Goal: Navigation & Orientation: Find specific page/section

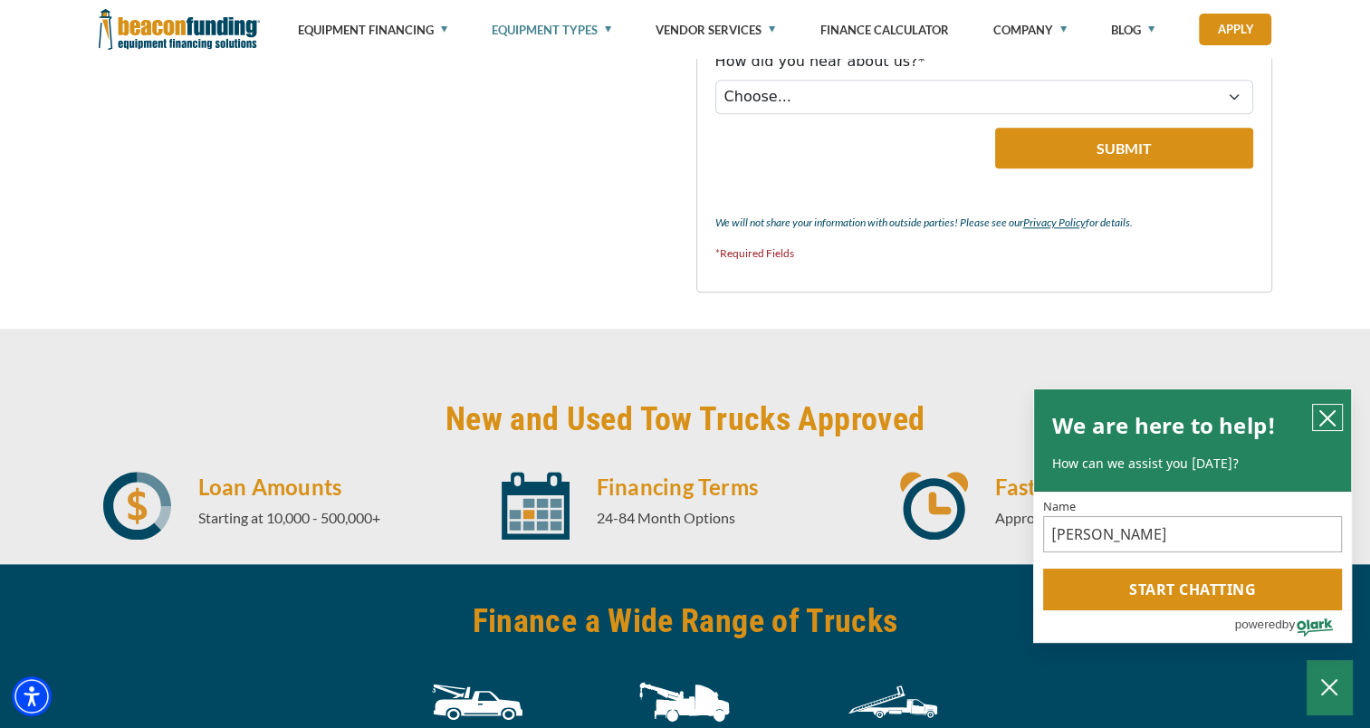
click at [1326, 419] on icon "close chatbox" at bounding box center [1328, 418] width 14 height 14
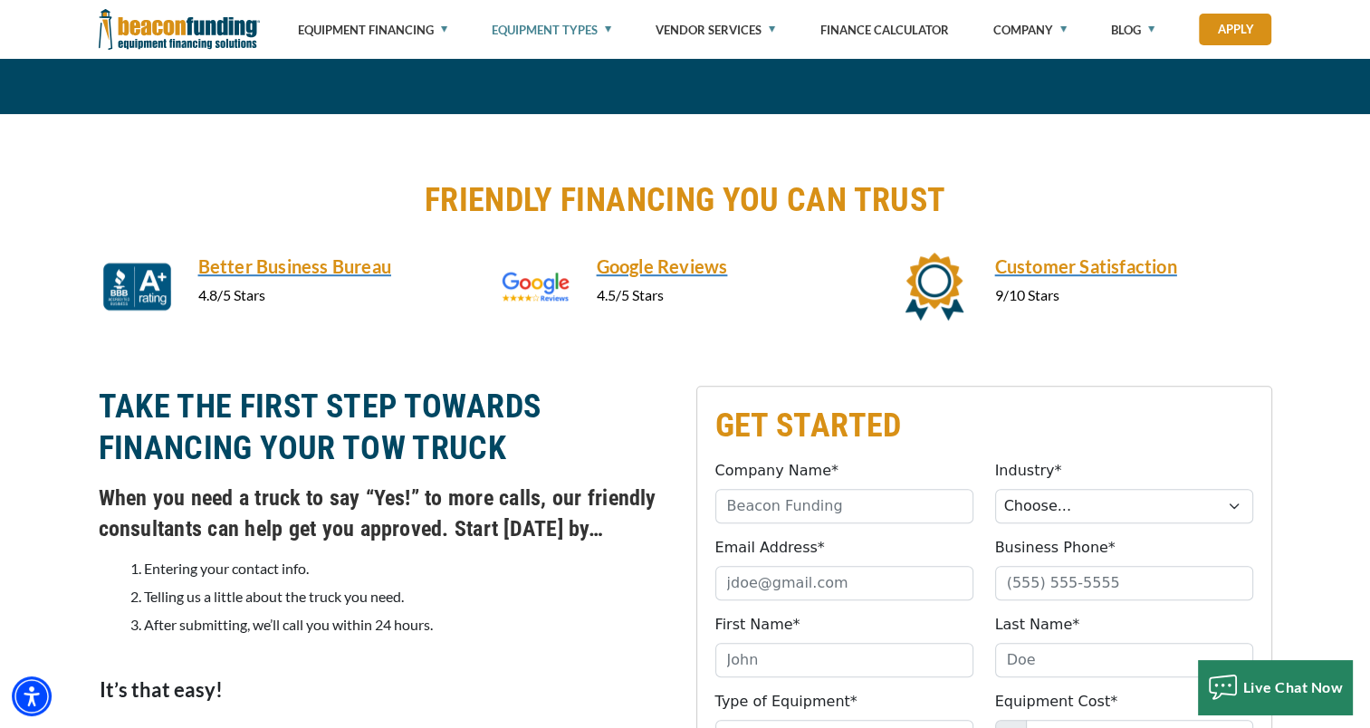
scroll to position [803, 0]
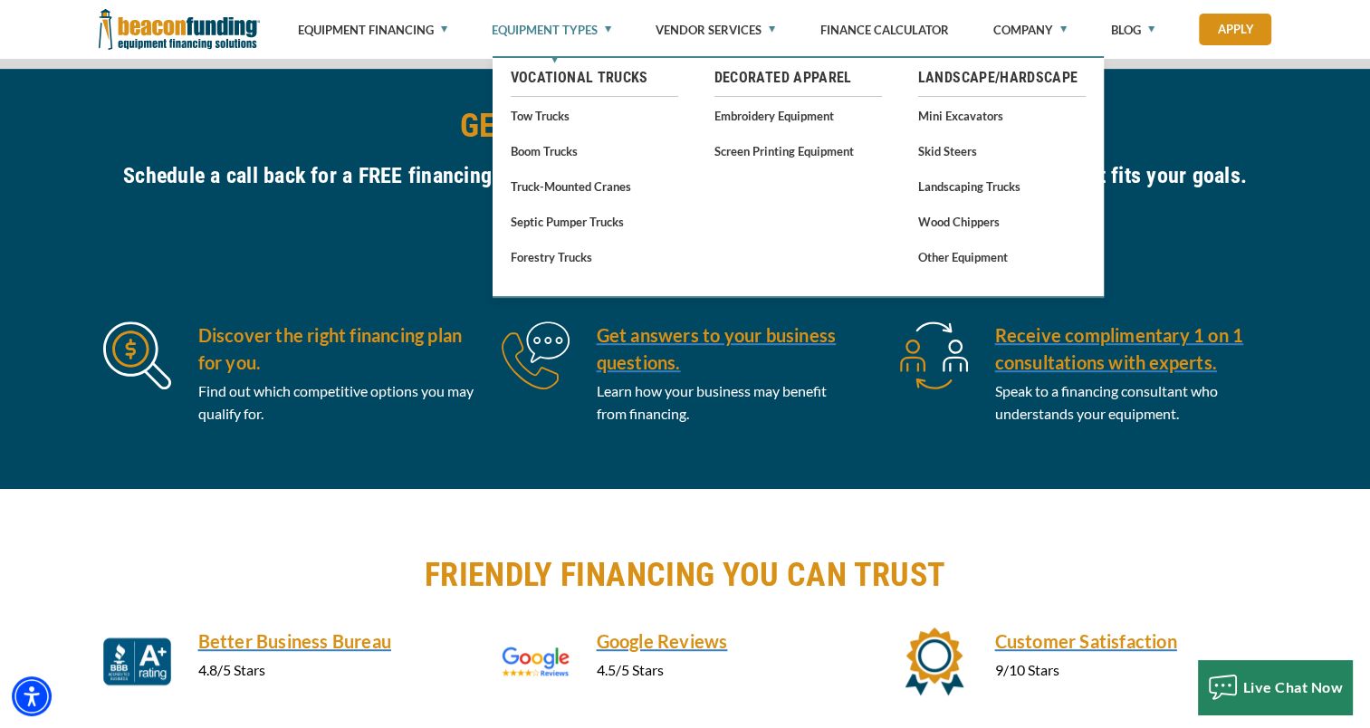
click at [551, 33] on link "Equipment Types" at bounding box center [552, 30] width 120 height 60
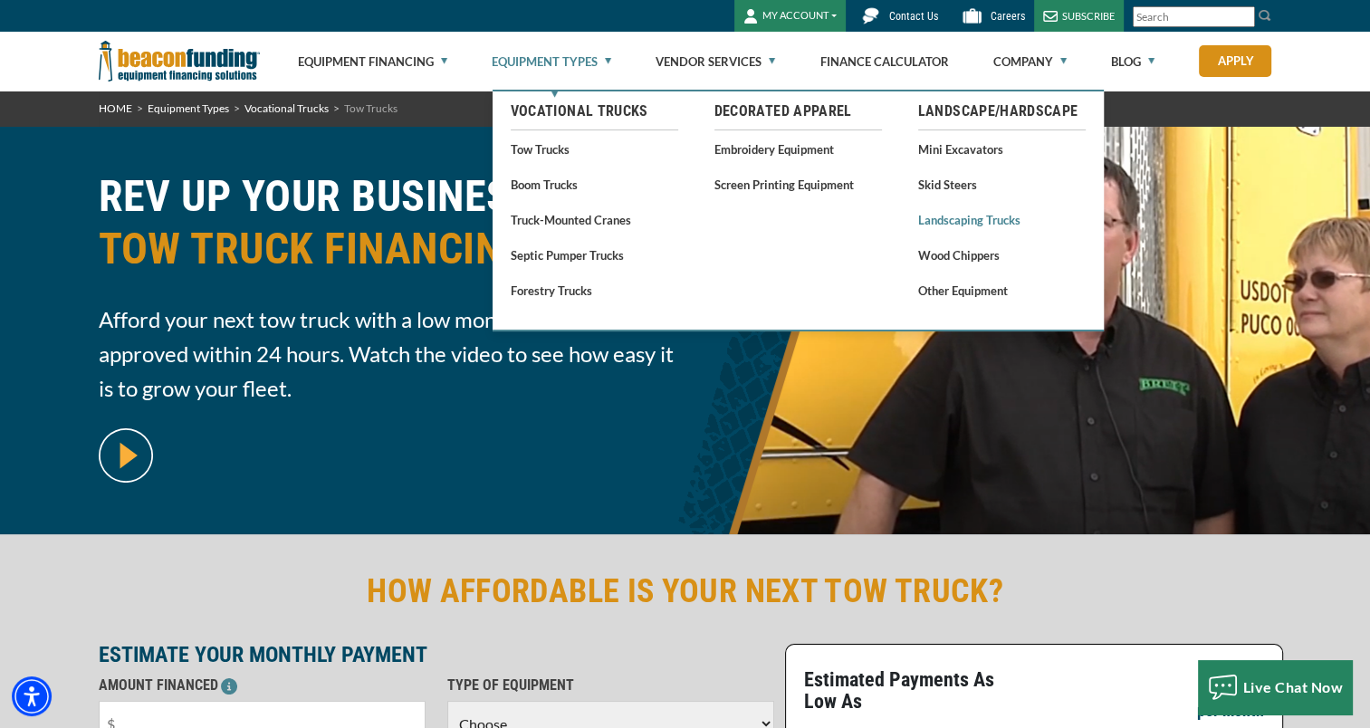
click at [973, 216] on link "Landscaping Trucks" at bounding box center [1002, 219] width 168 height 23
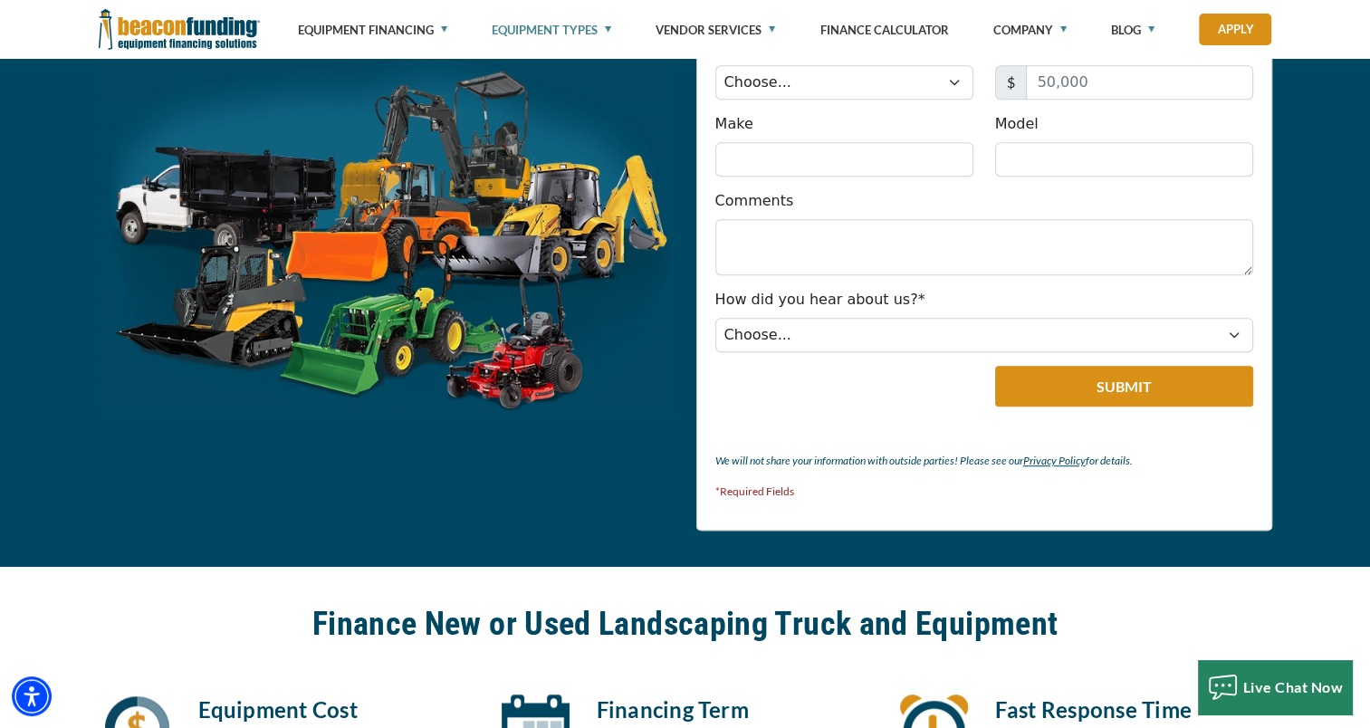
scroll to position [1721, 0]
